Goal: Task Accomplishment & Management: Complete application form

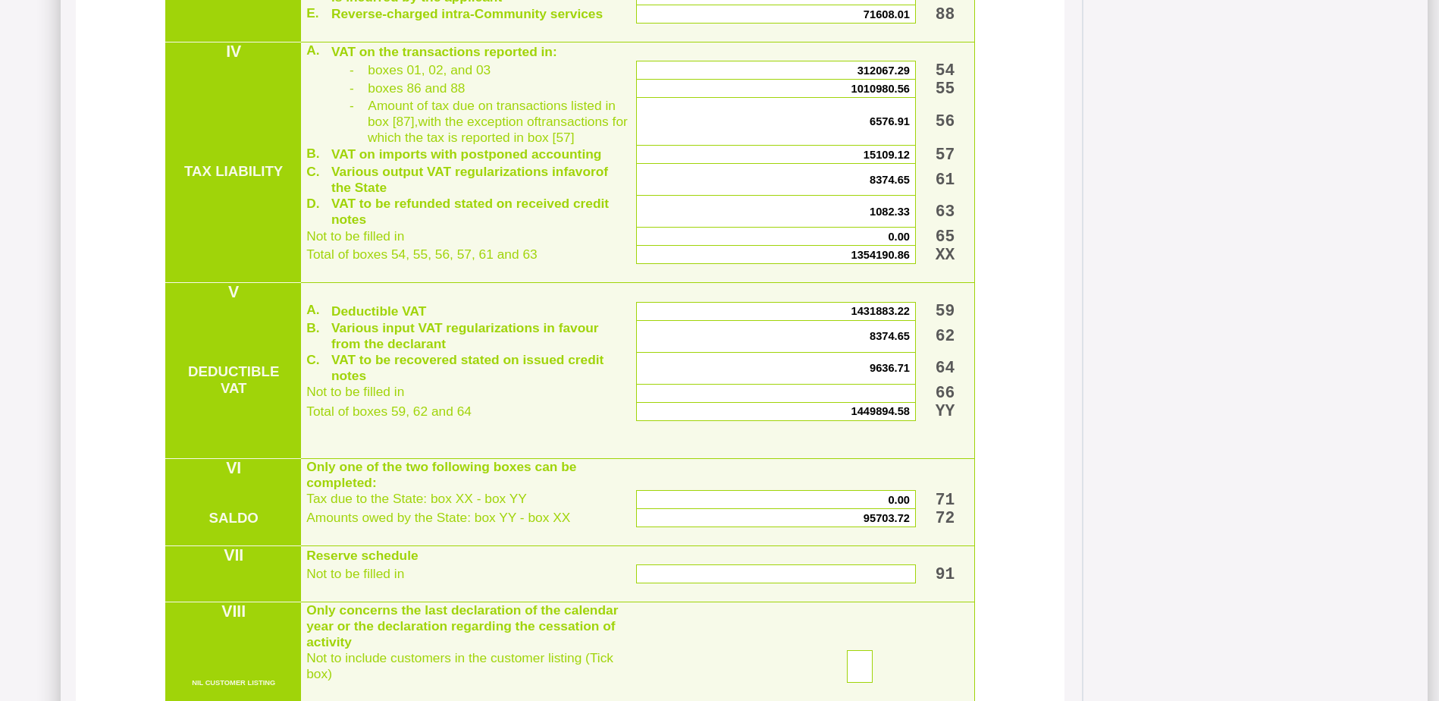
scroll to position [613, 0]
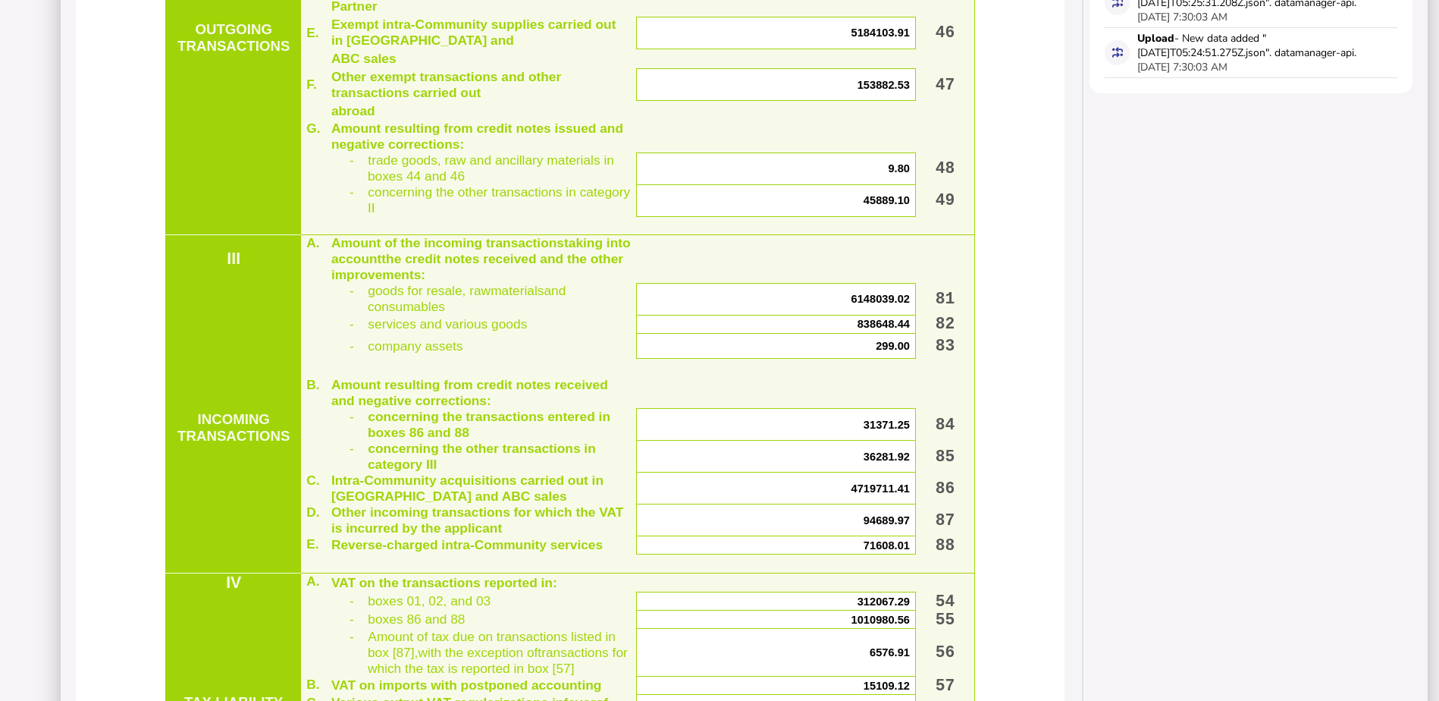
click at [861, 494] on span "4719711.41" at bounding box center [880, 488] width 58 height 12
click at [859, 494] on span "4719711.41" at bounding box center [880, 488] width 58 height 12
click at [872, 494] on span "4719711.41" at bounding box center [880, 488] width 58 height 12
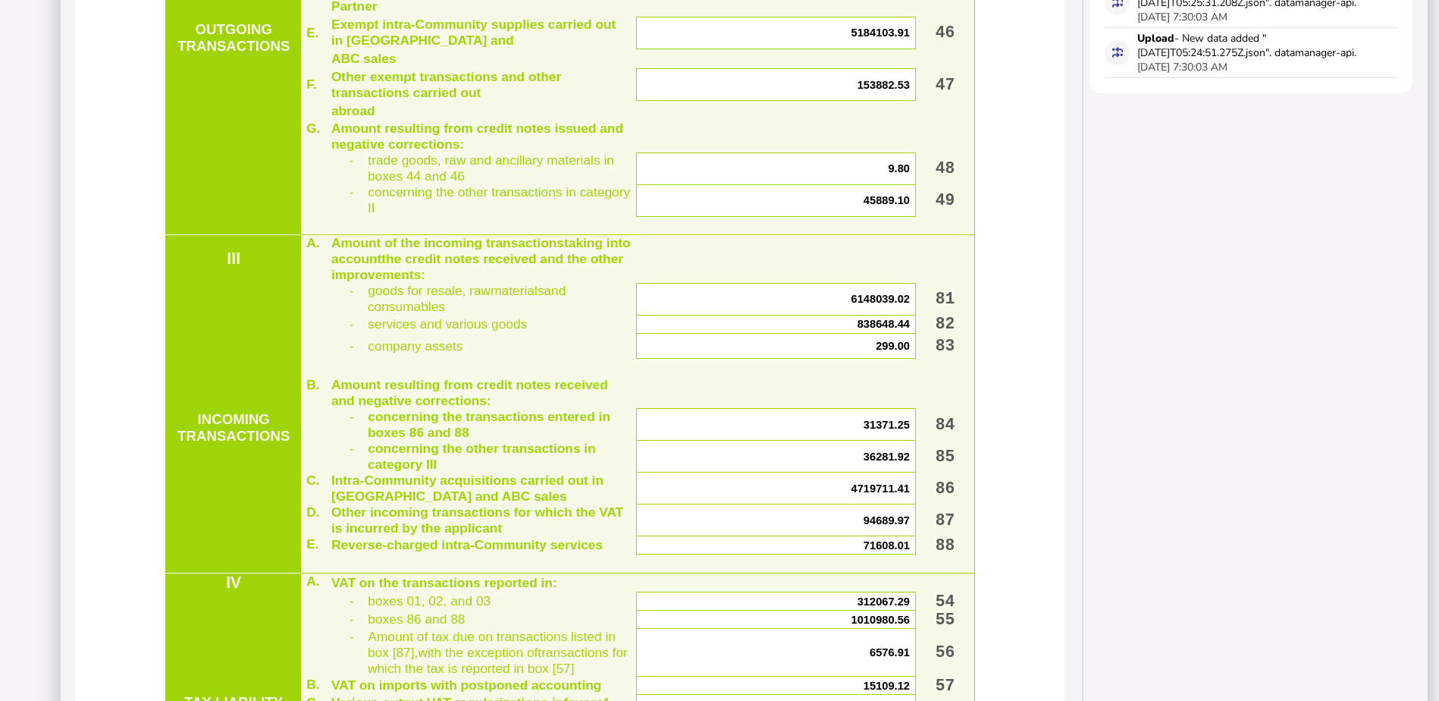
click at [854, 494] on span "4719711.41" at bounding box center [880, 488] width 58 height 12
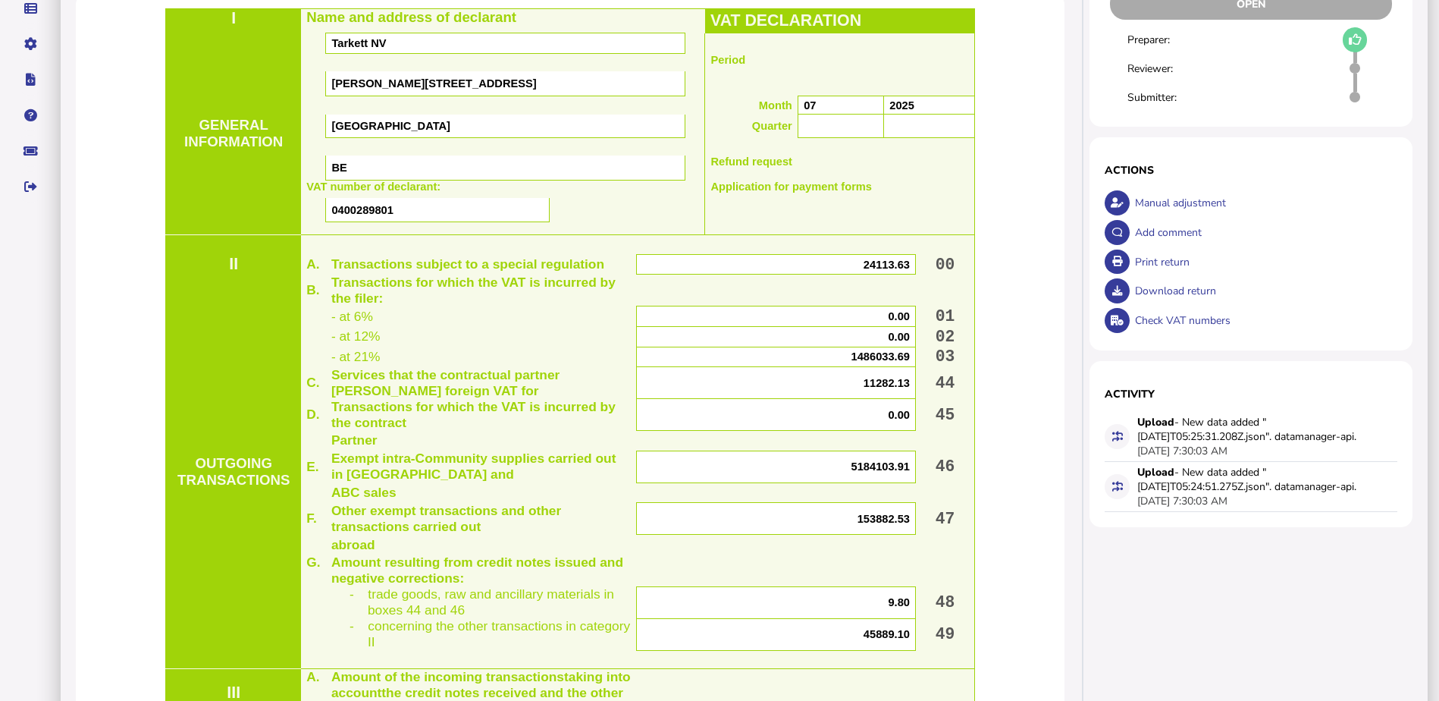
scroll to position [688, 0]
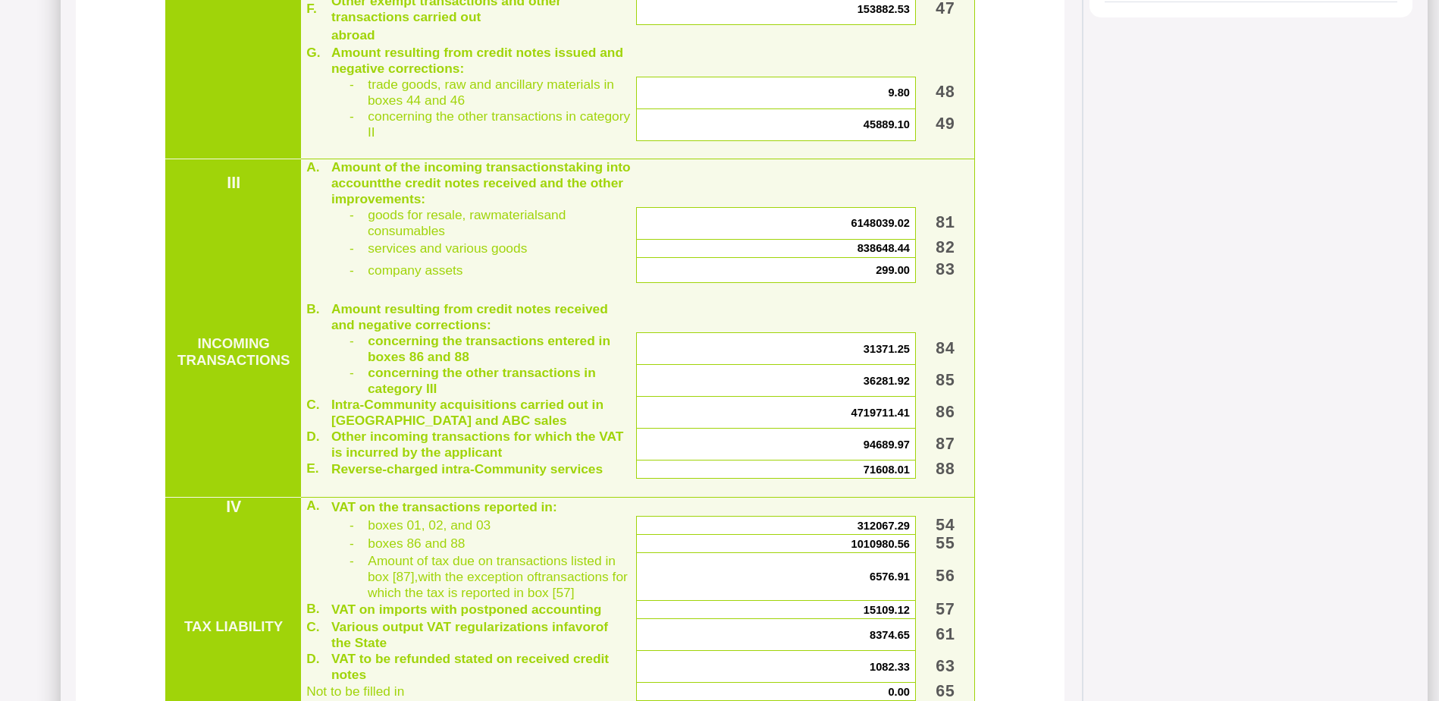
click at [872, 387] on span "36281.92" at bounding box center [887, 381] width 46 height 12
click at [875, 419] on span "4719711.41" at bounding box center [880, 412] width 58 height 12
drag, startPoint x: 875, startPoint y: 444, endPoint x: 861, endPoint y: 445, distance: 13.7
click at [861, 419] on span "4719711.41" at bounding box center [880, 412] width 58 height 12
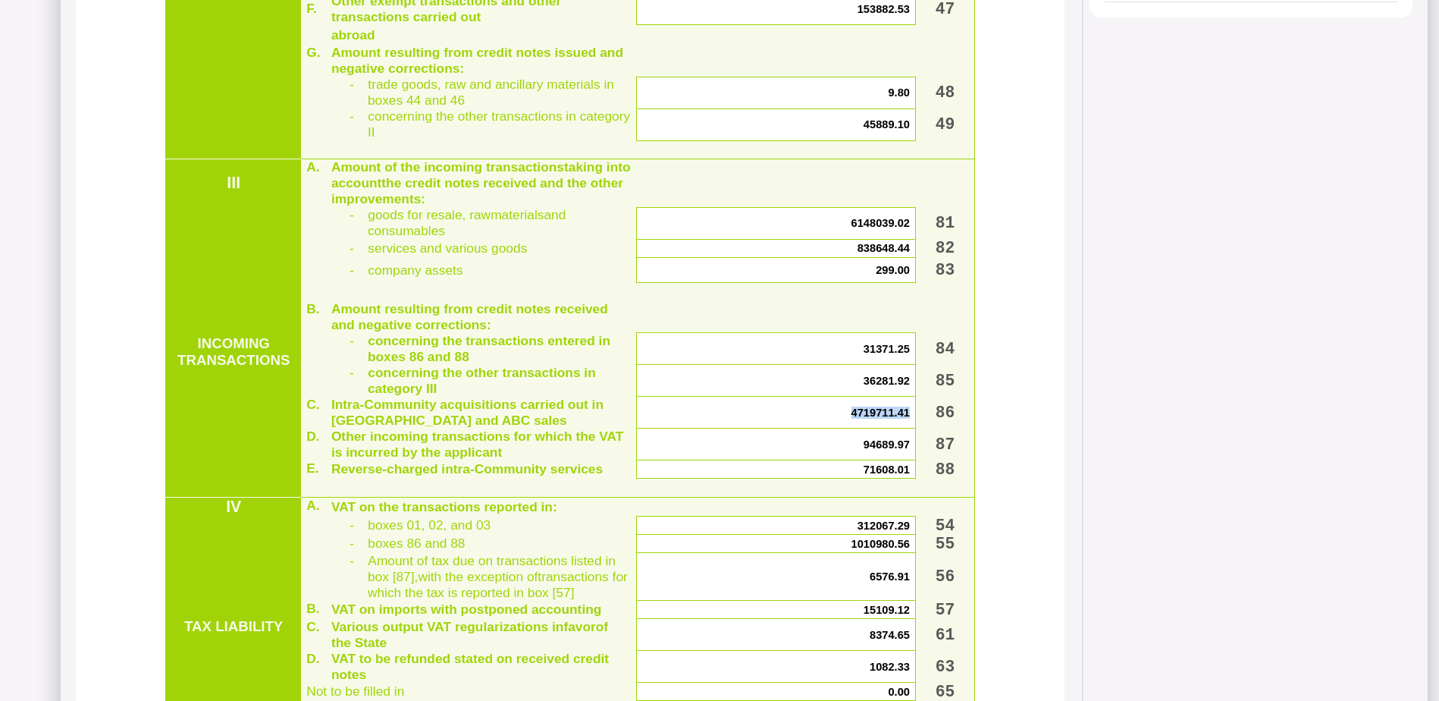
click at [861, 419] on span "4719711.41" at bounding box center [880, 412] width 58 height 12
drag, startPoint x: 861, startPoint y: 445, endPoint x: 850, endPoint y: 447, distance: 11.5
click at [851, 419] on span "4719711.41" at bounding box center [880, 412] width 58 height 12
drag, startPoint x: 850, startPoint y: 447, endPoint x: 854, endPoint y: 415, distance: 32.2
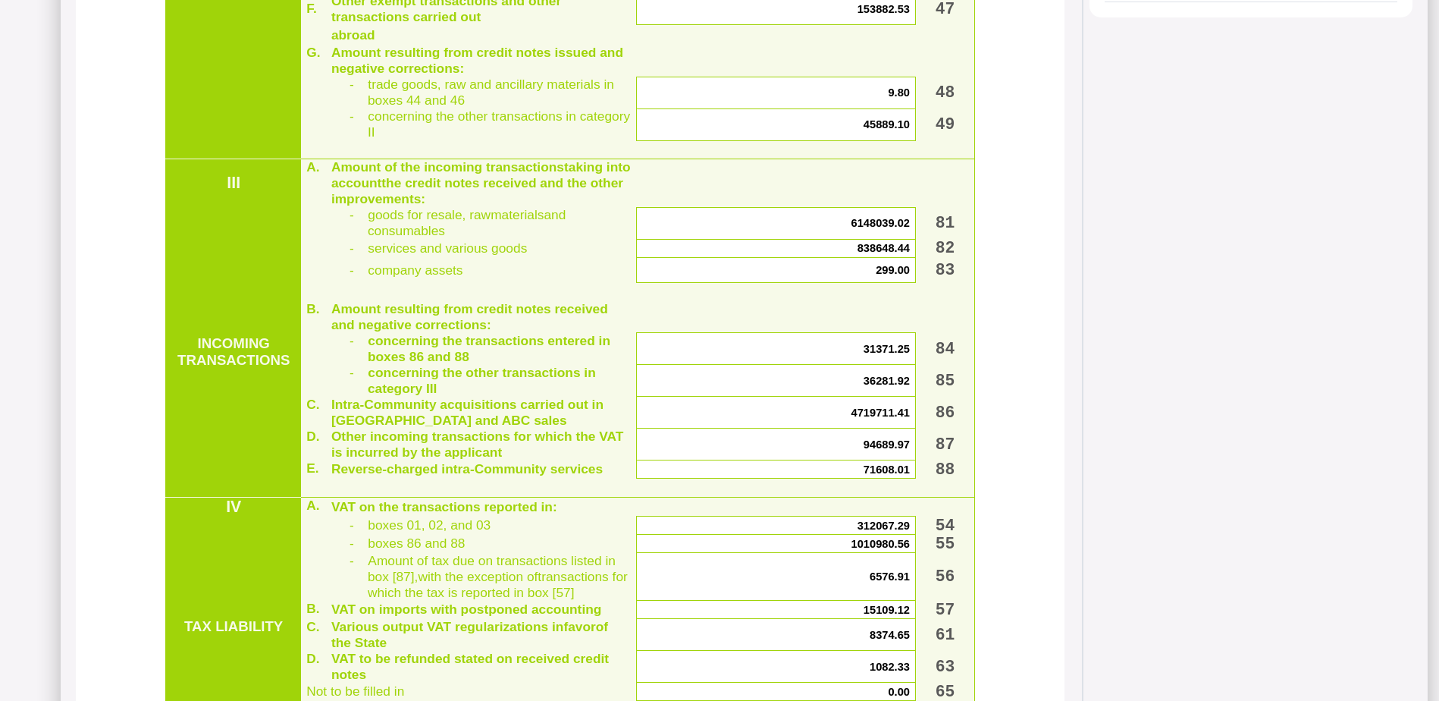
click at [864, 387] on span "36281.92" at bounding box center [887, 381] width 46 height 12
drag, startPoint x: 854, startPoint y: 415, endPoint x: 829, endPoint y: 418, distance: 25.2
click at [829, 387] on p "36281.92" at bounding box center [776, 381] width 267 height 12
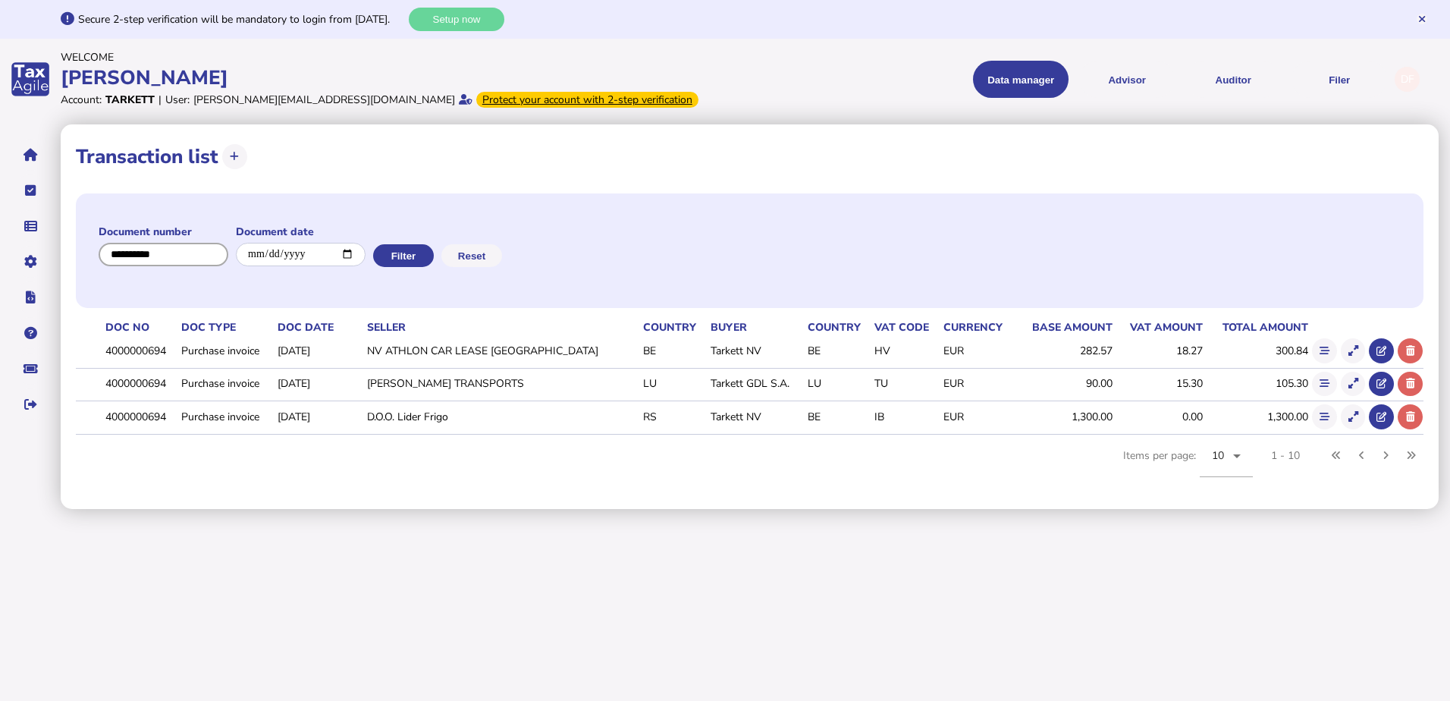
click at [202, 246] on input "input" at bounding box center [164, 255] width 130 height 24
type input "**********"
click at [425, 254] on button "Filter" at bounding box center [402, 255] width 61 height 23
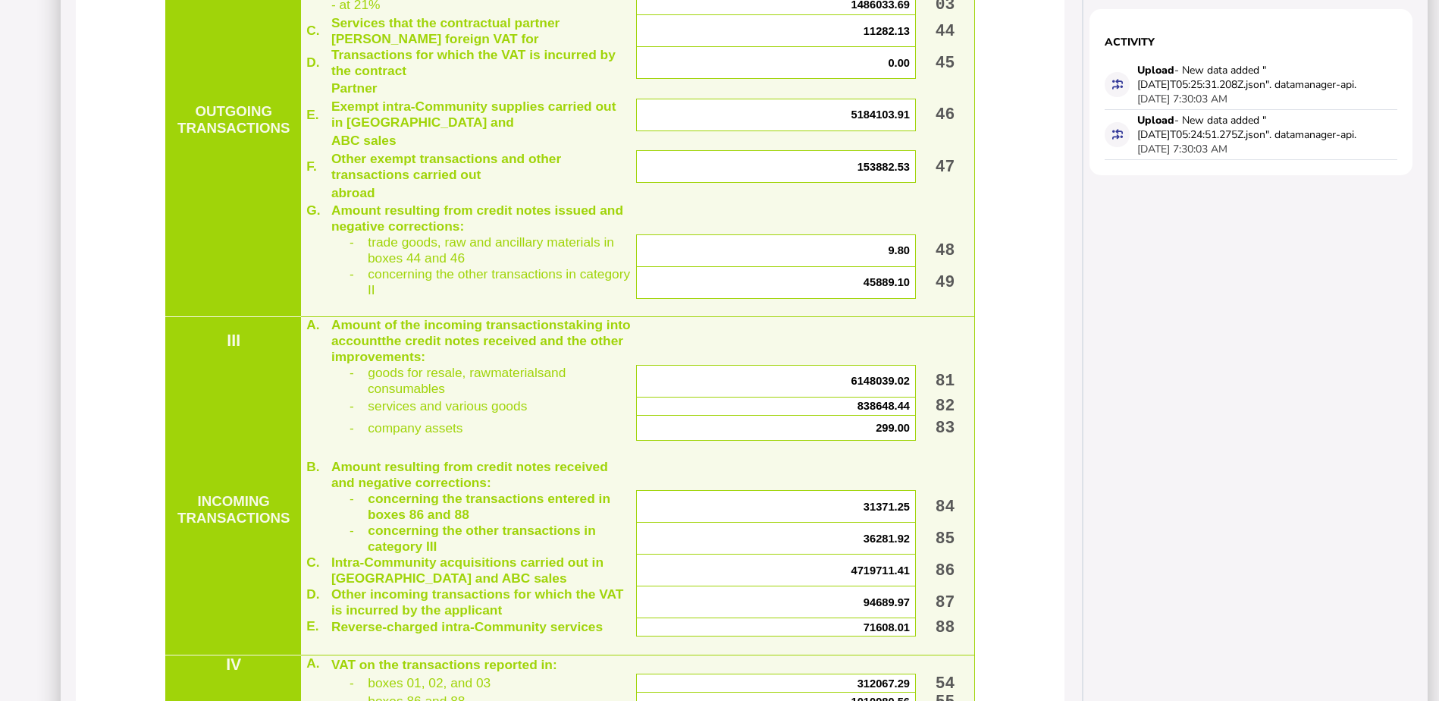
scroll to position [834, 0]
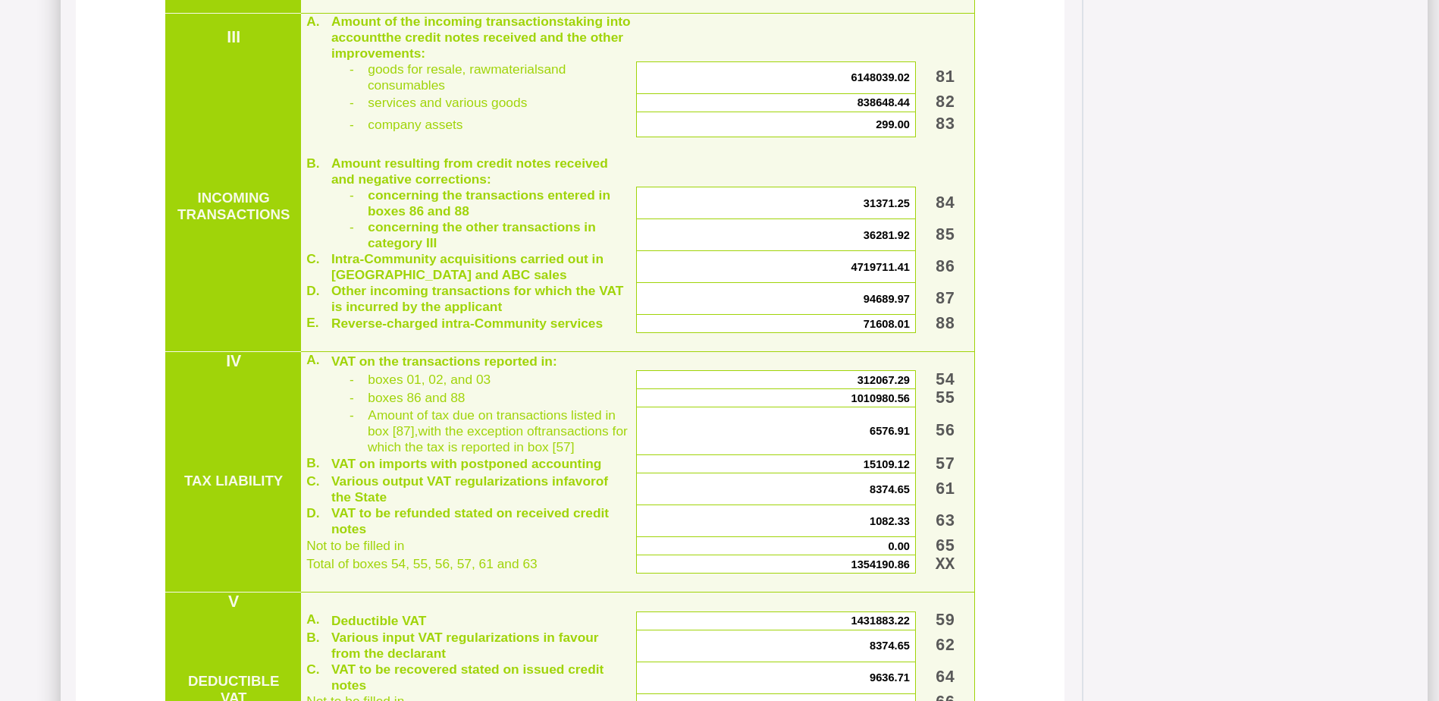
click at [864, 273] on span "4719711.41" at bounding box center [880, 267] width 58 height 12
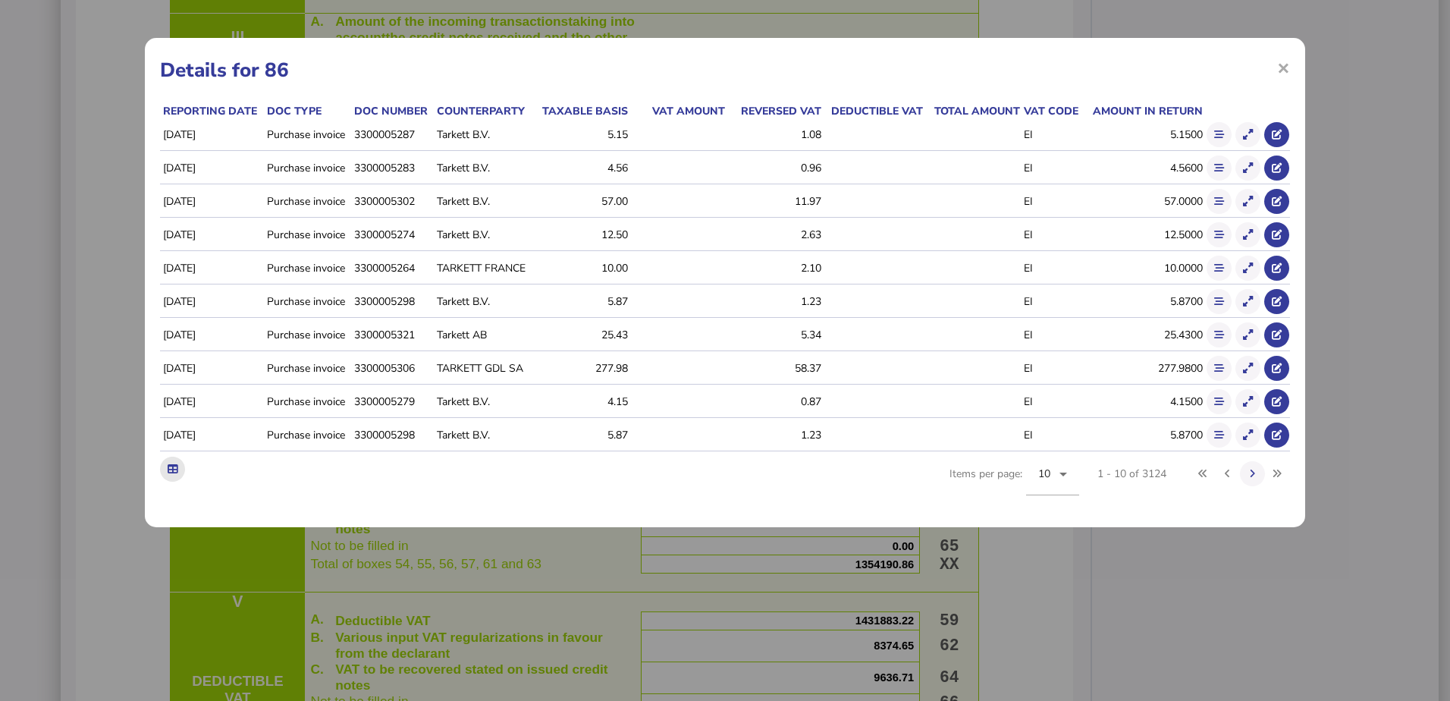
click at [171, 467] on icon at bounding box center [173, 469] width 10 height 10
click at [888, 99] on div "× Details for 86 Reporting date Doc type Doc number Counterparty Taxable basis …" at bounding box center [725, 282] width 1160 height 489
click at [1278, 68] on span "×" at bounding box center [1283, 67] width 13 height 29
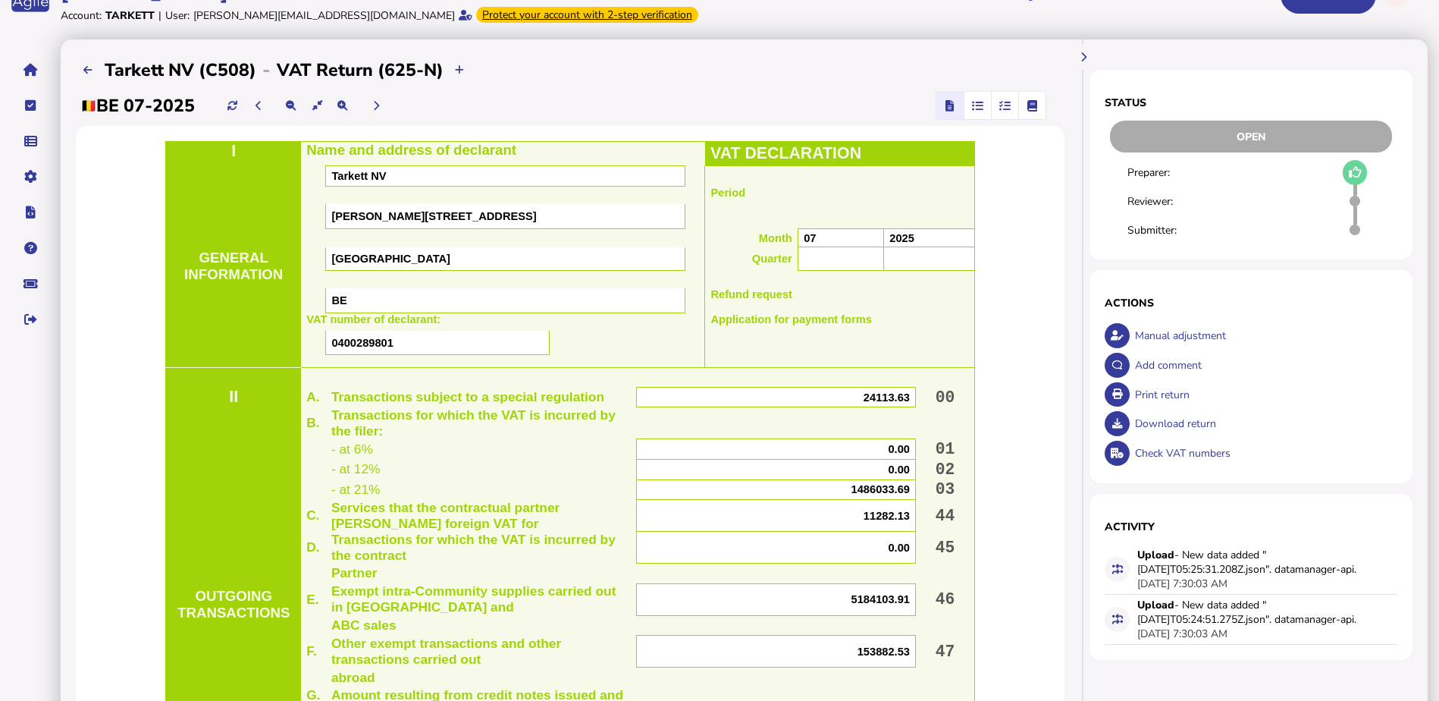
scroll to position [0, 0]
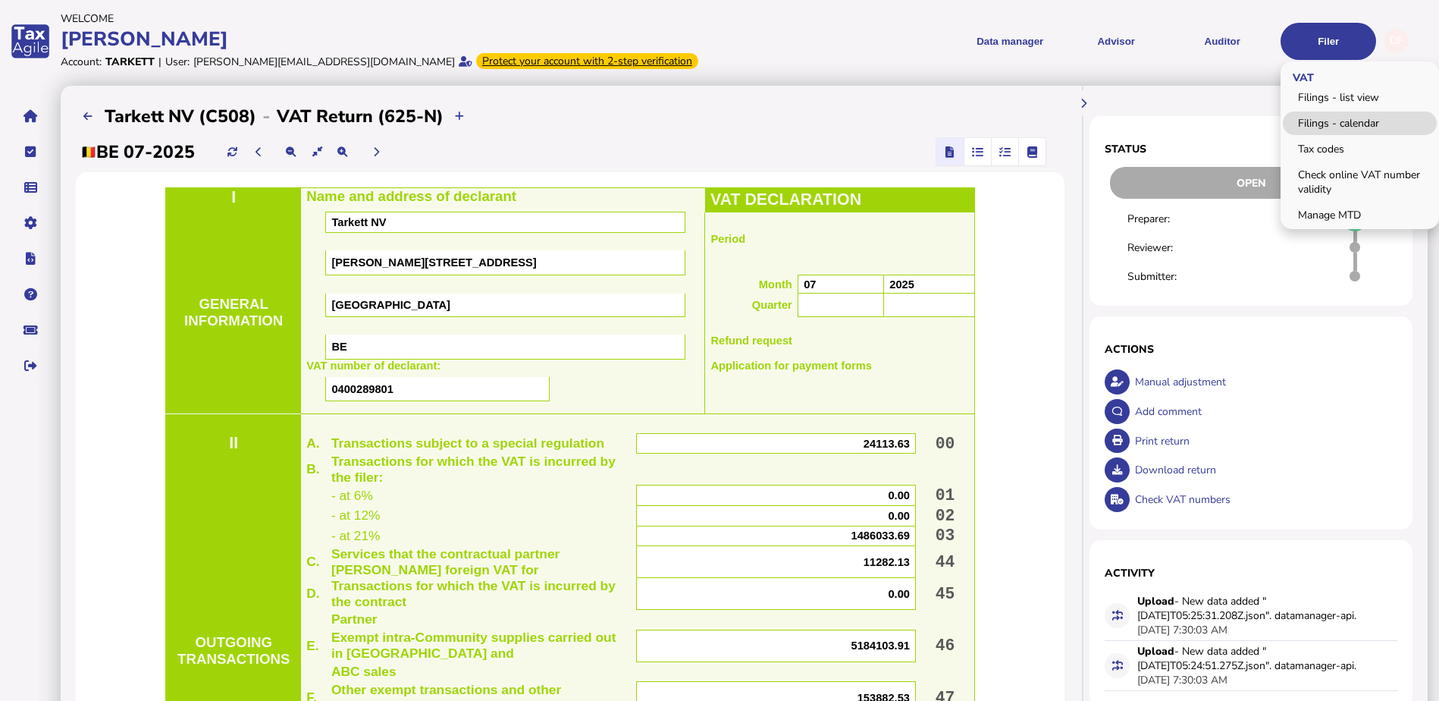
click at [1348, 121] on link "Filings - calendar" at bounding box center [1360, 123] width 154 height 24
select select "**********"
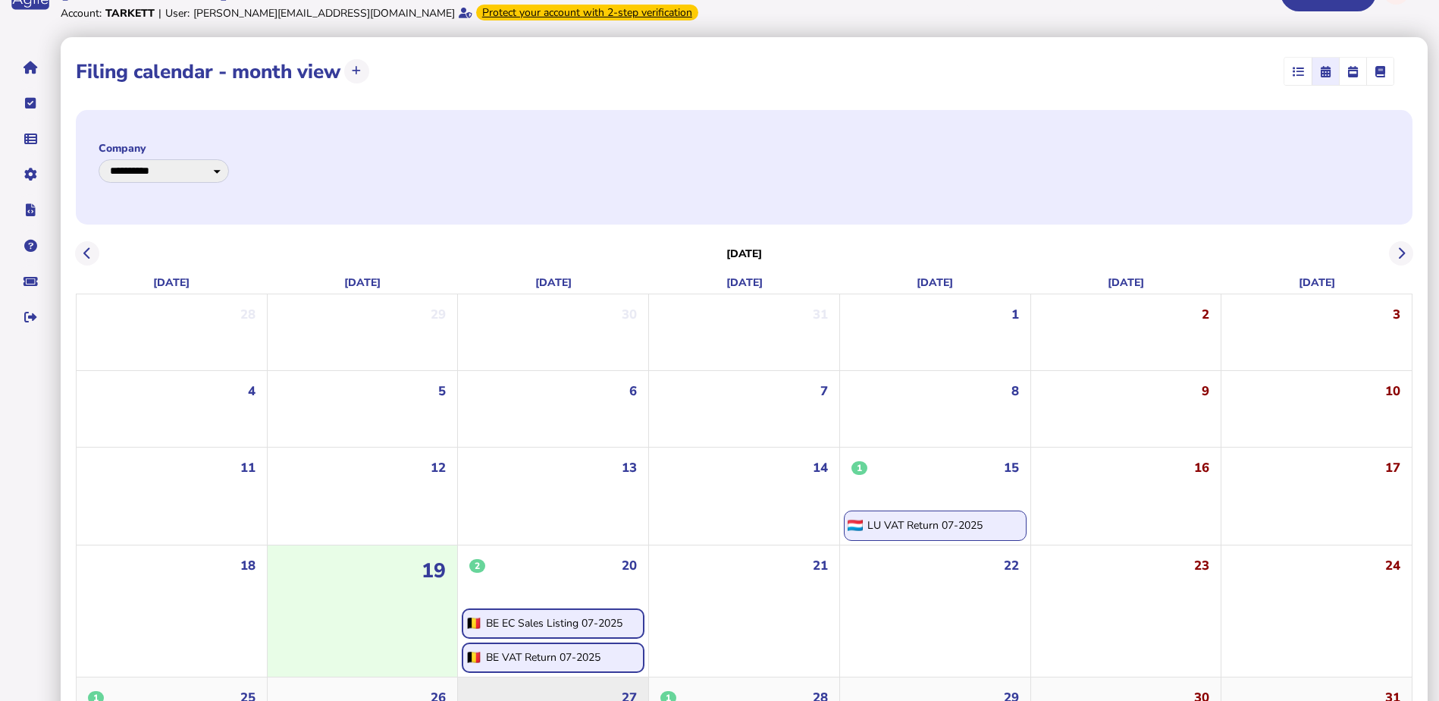
scroll to position [76, 0]
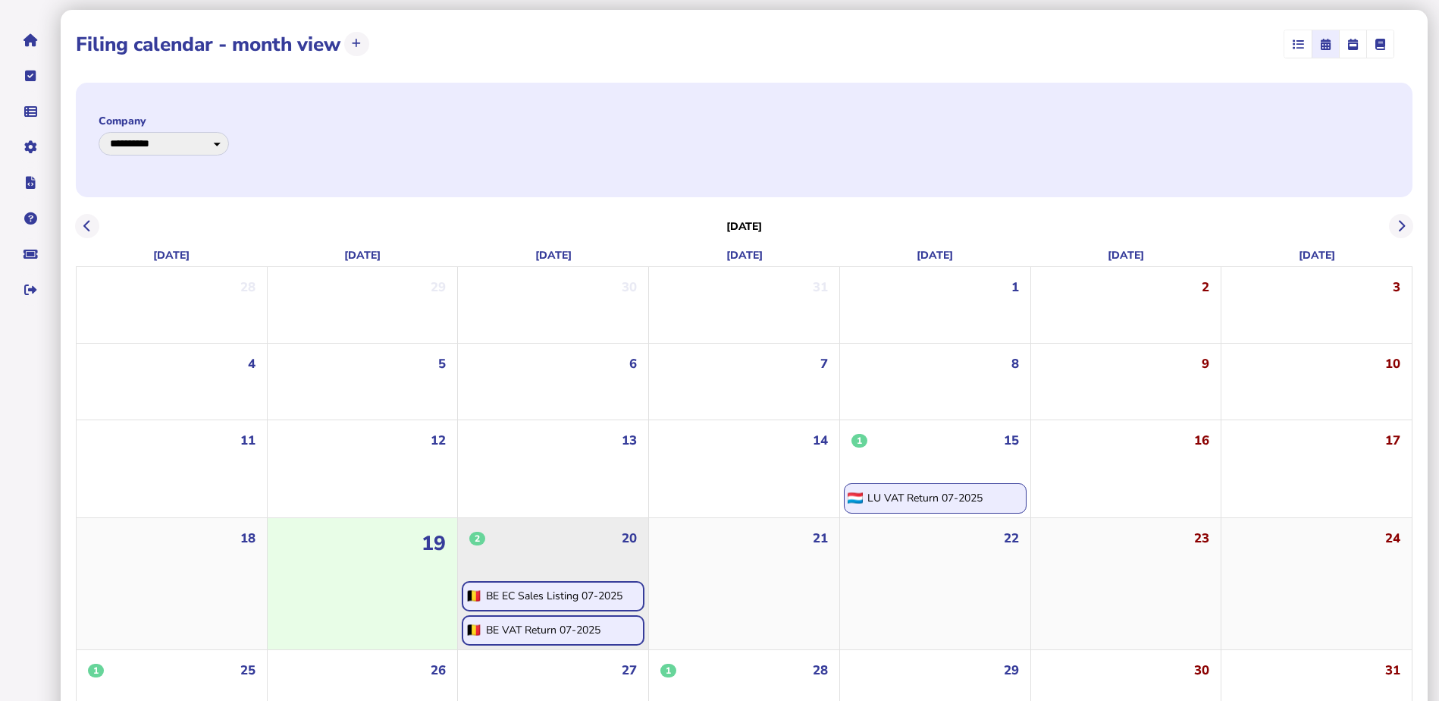
click at [560, 592] on div "BE EC Sales Listing 07-2025" at bounding box center [554, 595] width 136 height 14
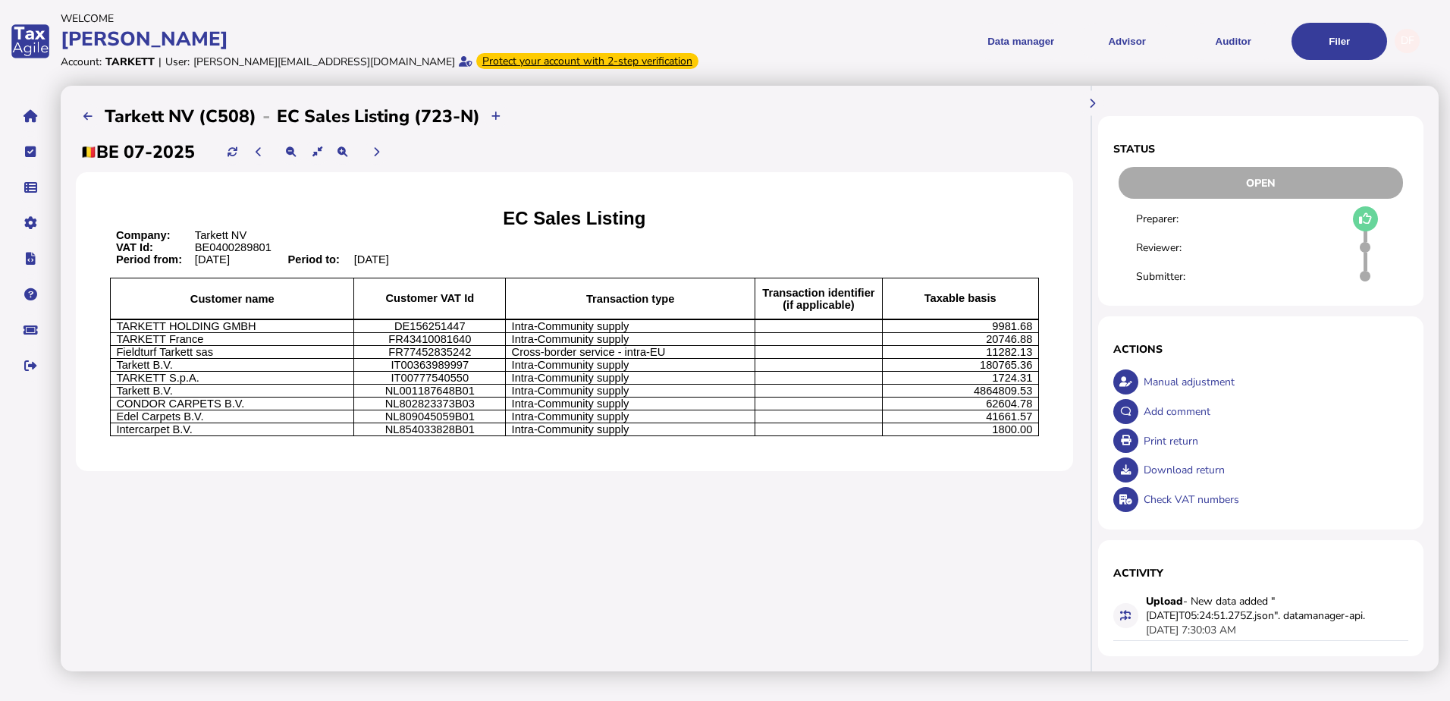
click at [1199, 494] on div "Check VAT numbers" at bounding box center [1274, 499] width 268 height 30
click at [1189, 438] on div "Print return" at bounding box center [1274, 441] width 268 height 30
click at [1179, 439] on div "Print return" at bounding box center [1274, 441] width 268 height 30
click at [1185, 466] on div "Download return" at bounding box center [1274, 470] width 268 height 30
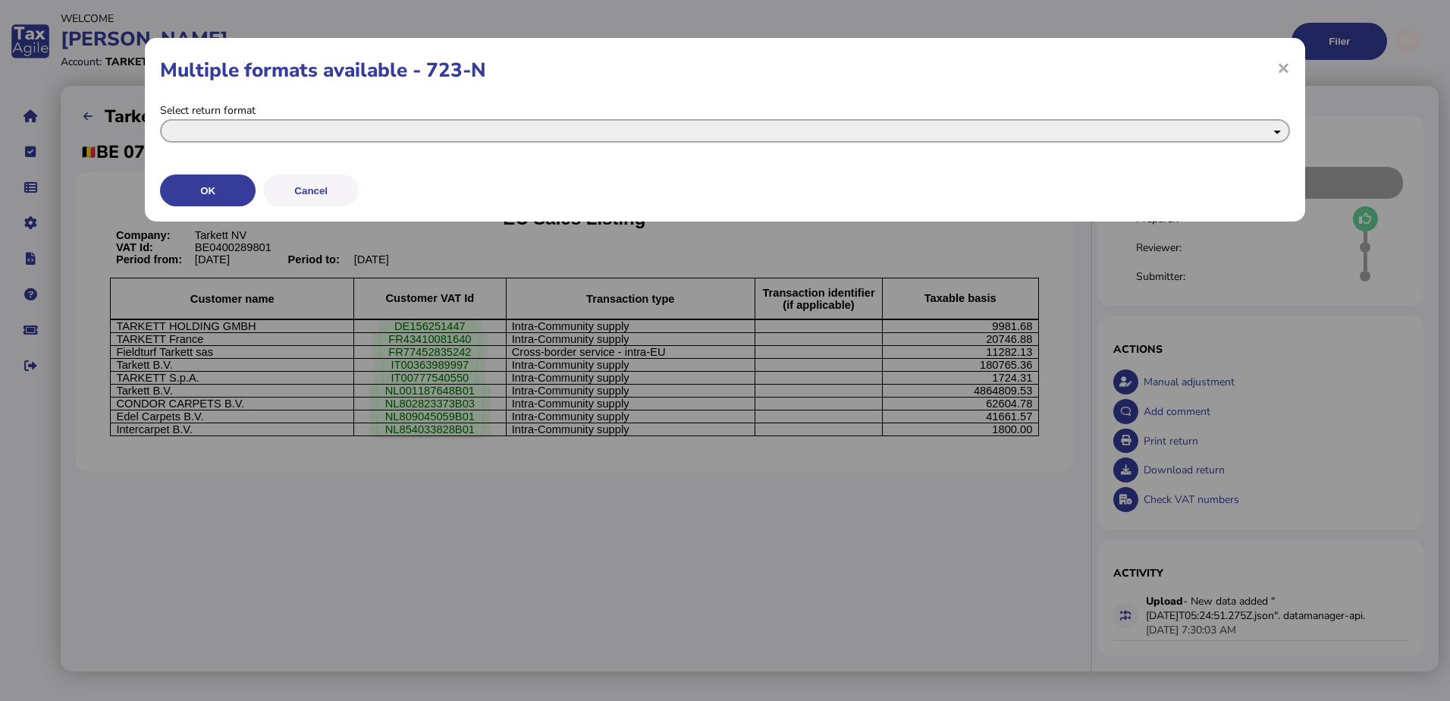
click at [347, 129] on select "**********" at bounding box center [725, 131] width 1130 height 24
select select "**********"
click at [160, 119] on select "**********" at bounding box center [725, 131] width 1130 height 24
click at [0, 0] on button "OK" at bounding box center [0, 0] width 0 height 0
